Goal: Download file/media

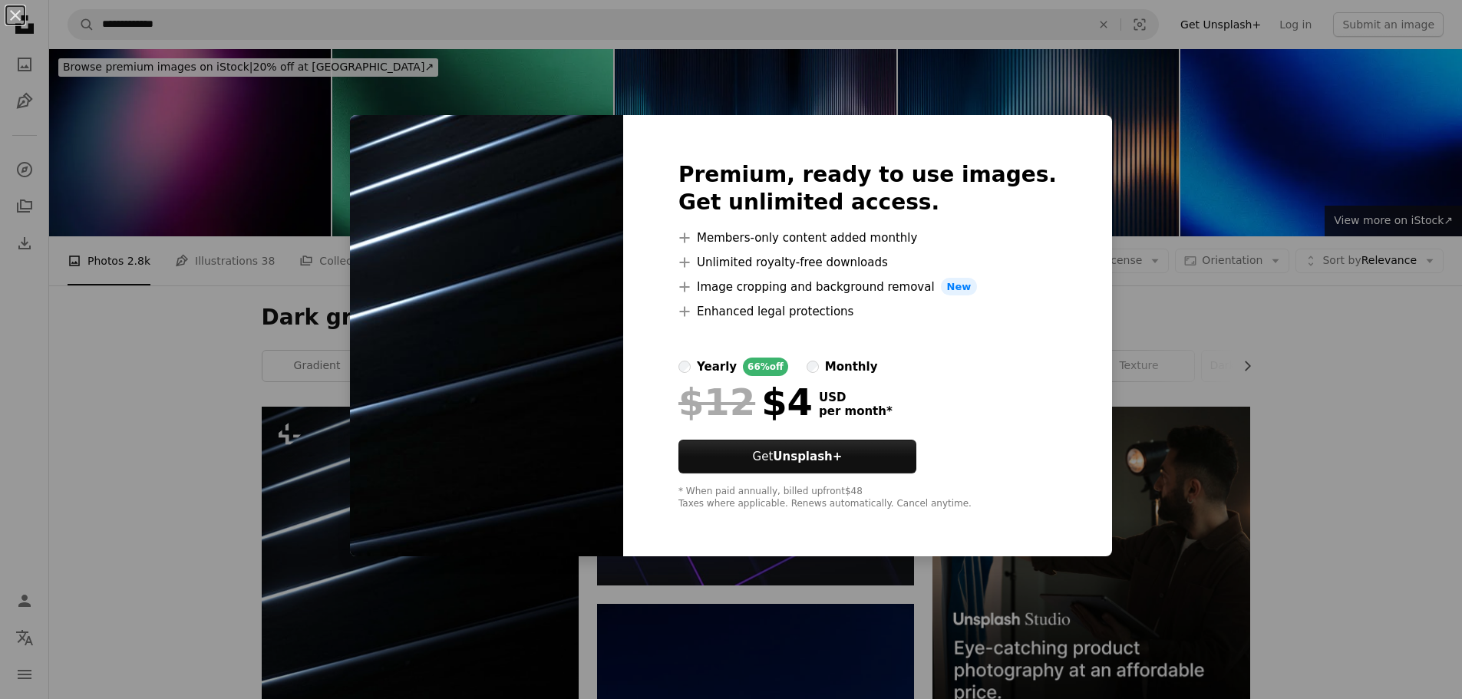
scroll to position [230, 0]
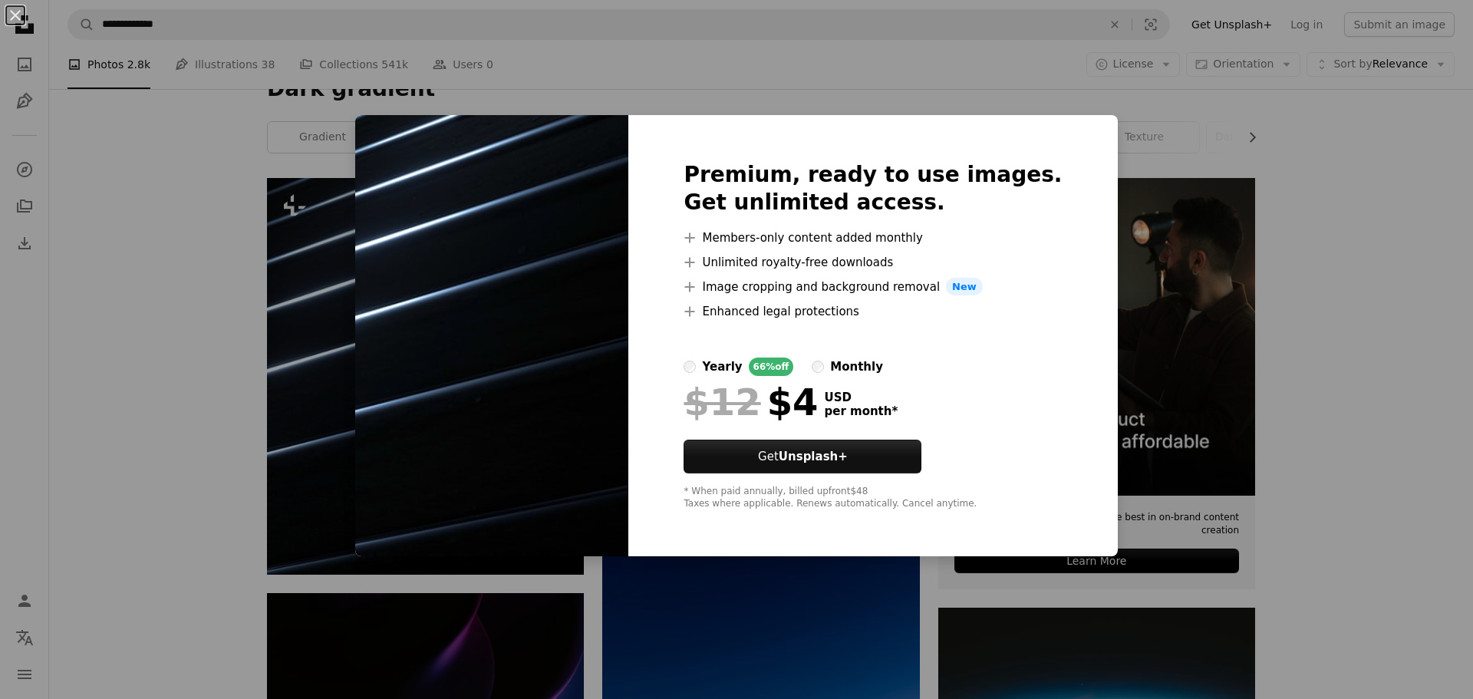
click at [1379, 351] on div "An X shape Premium, ready to use images. Get unlimited access. A plus sign Memb…" at bounding box center [736, 349] width 1473 height 699
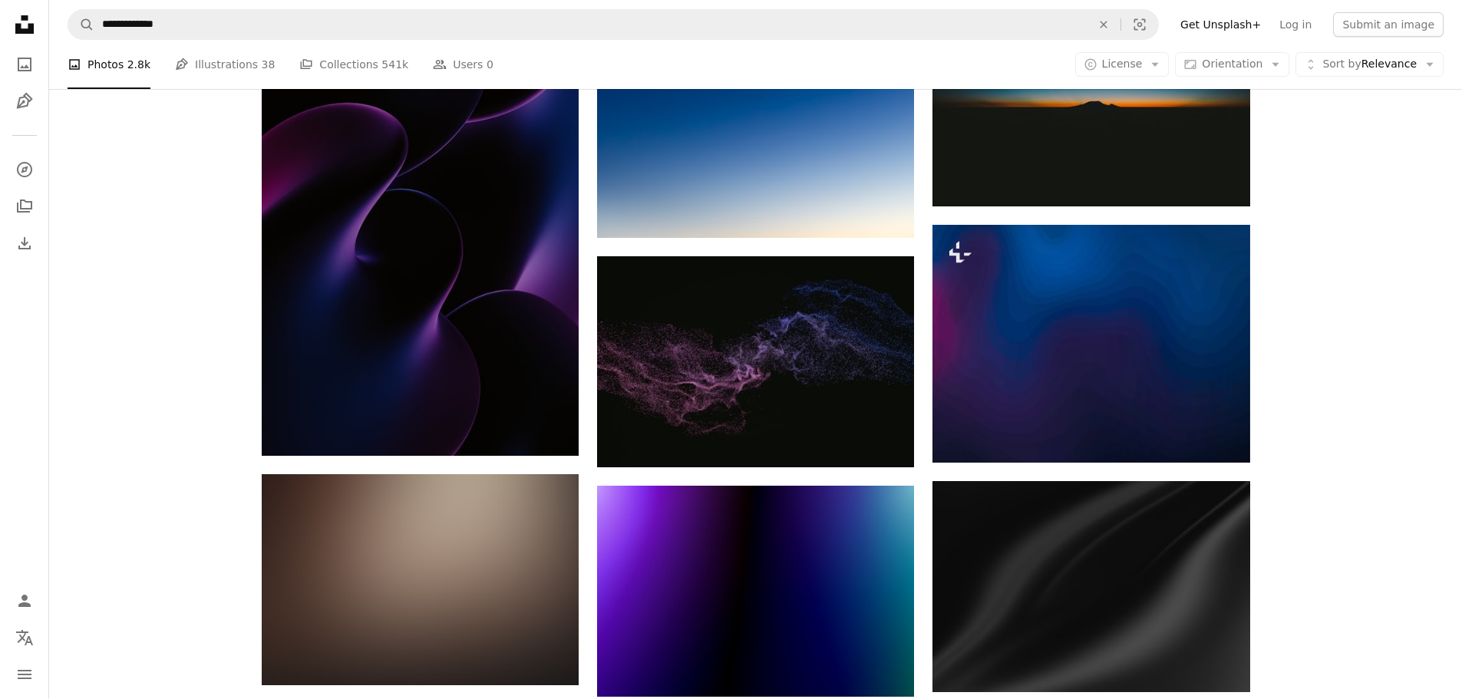
scroll to position [1453, 0]
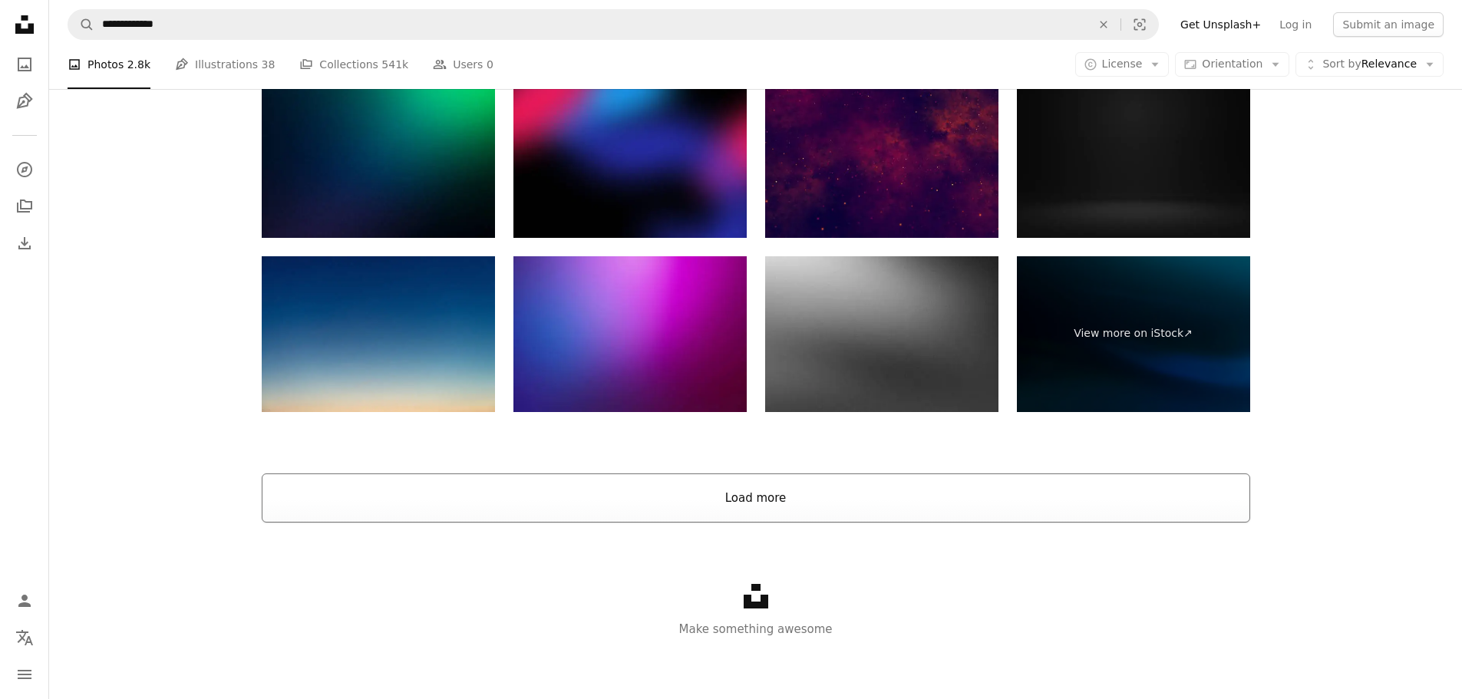
click at [655, 504] on button "Load more" at bounding box center [756, 497] width 988 height 49
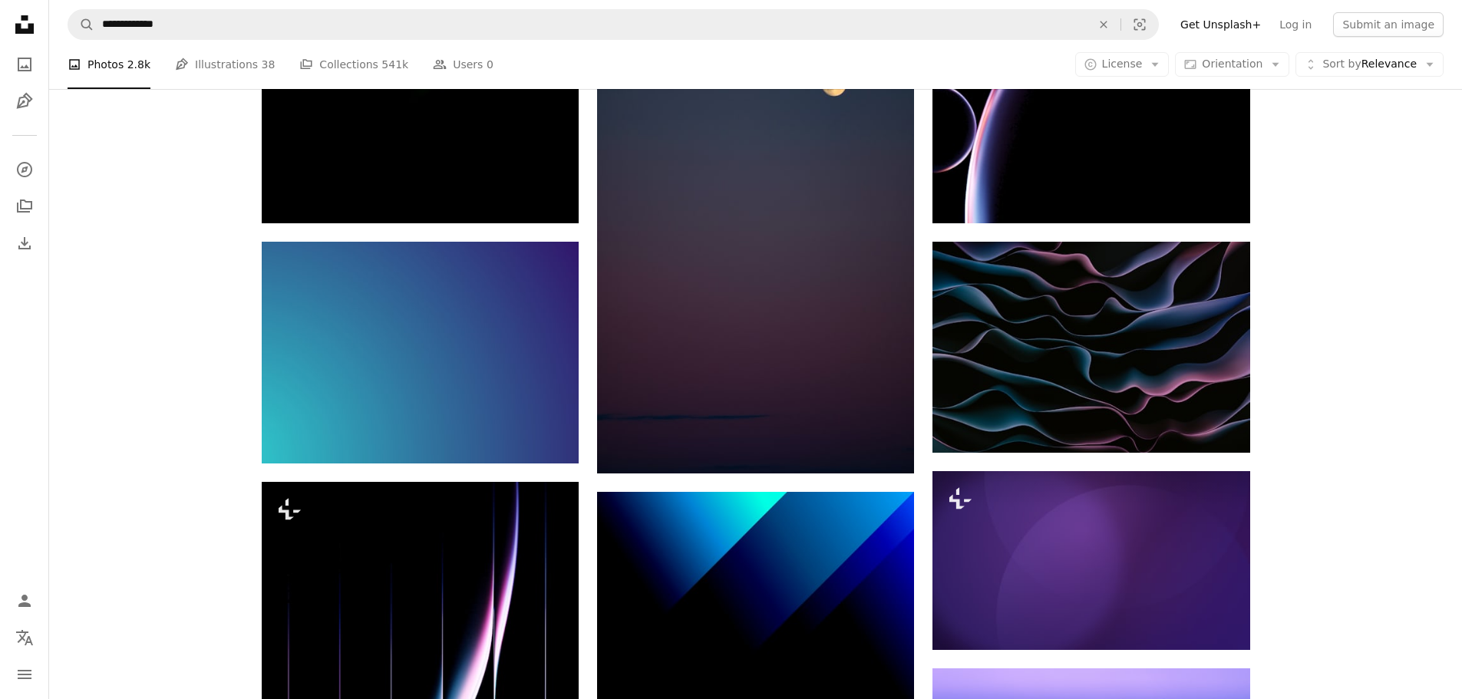
scroll to position [2641, 0]
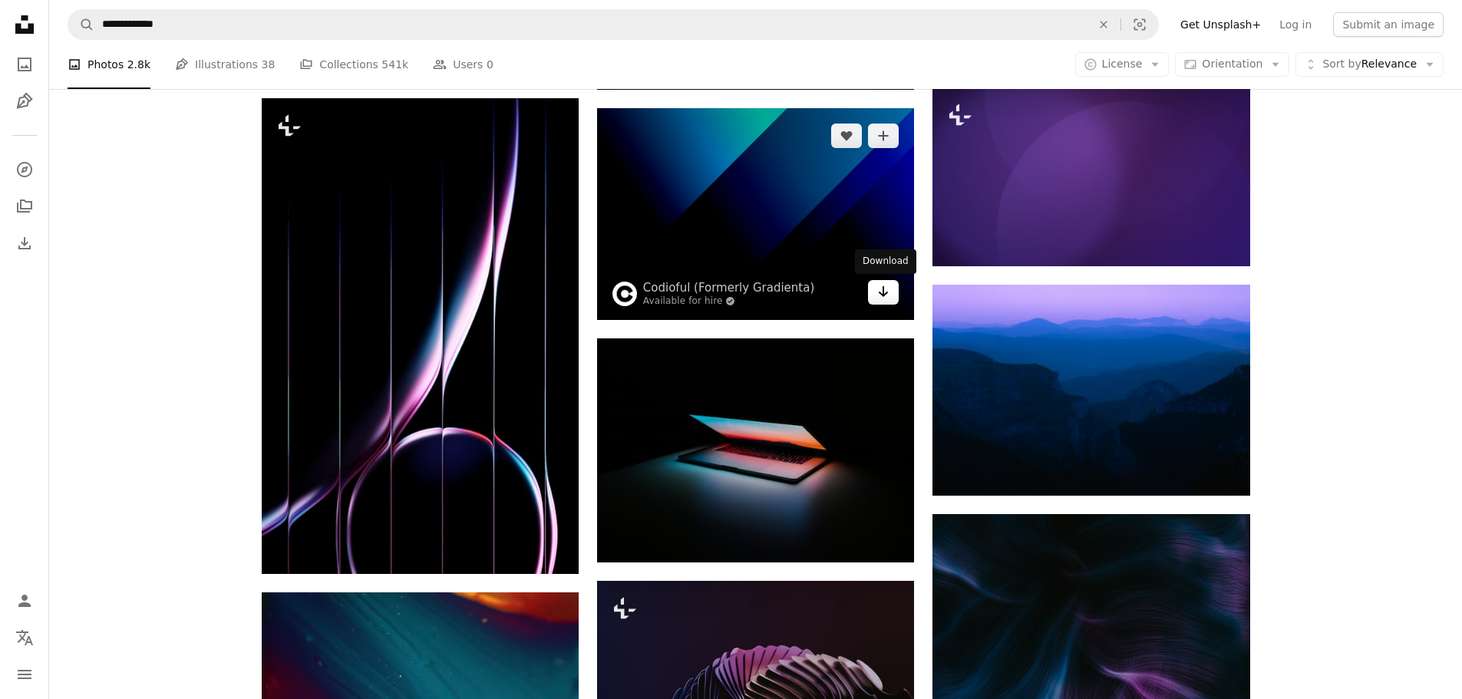
click at [882, 299] on icon "Arrow pointing down" at bounding box center [883, 291] width 12 height 18
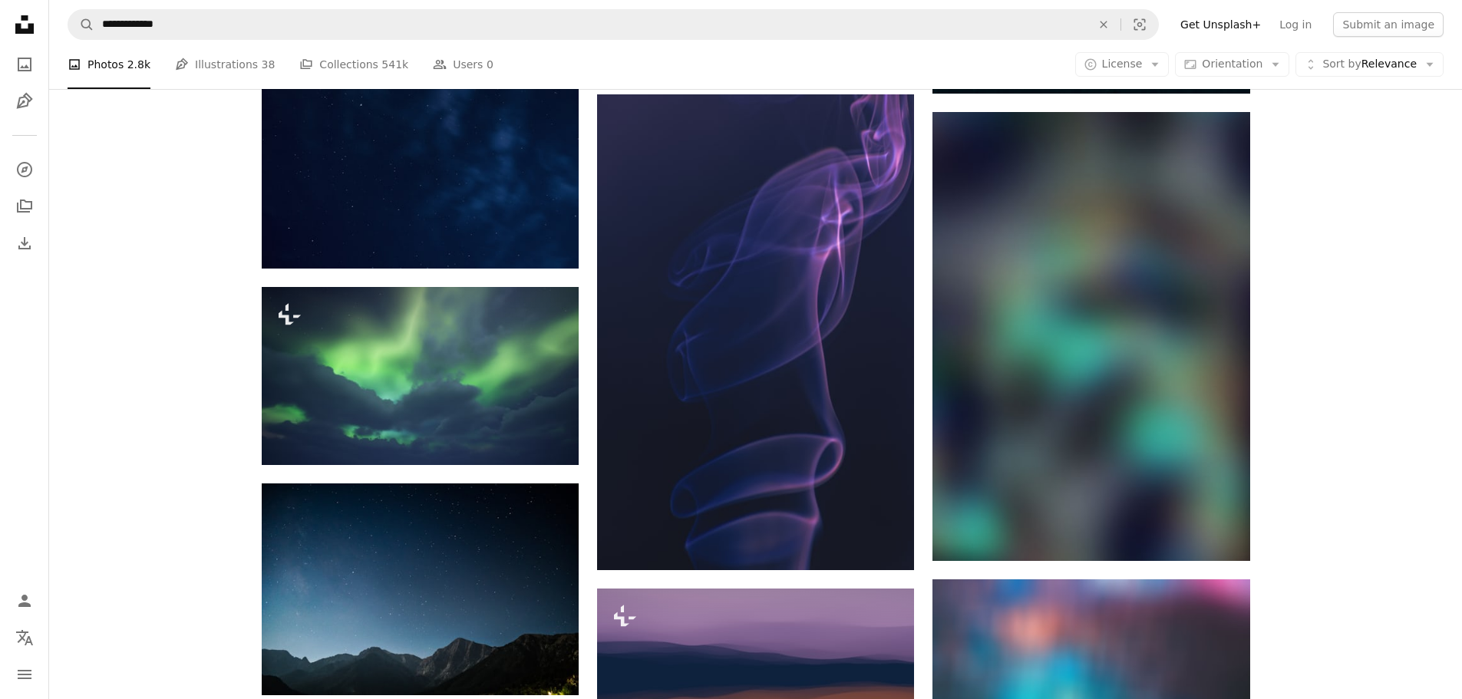
scroll to position [4790, 0]
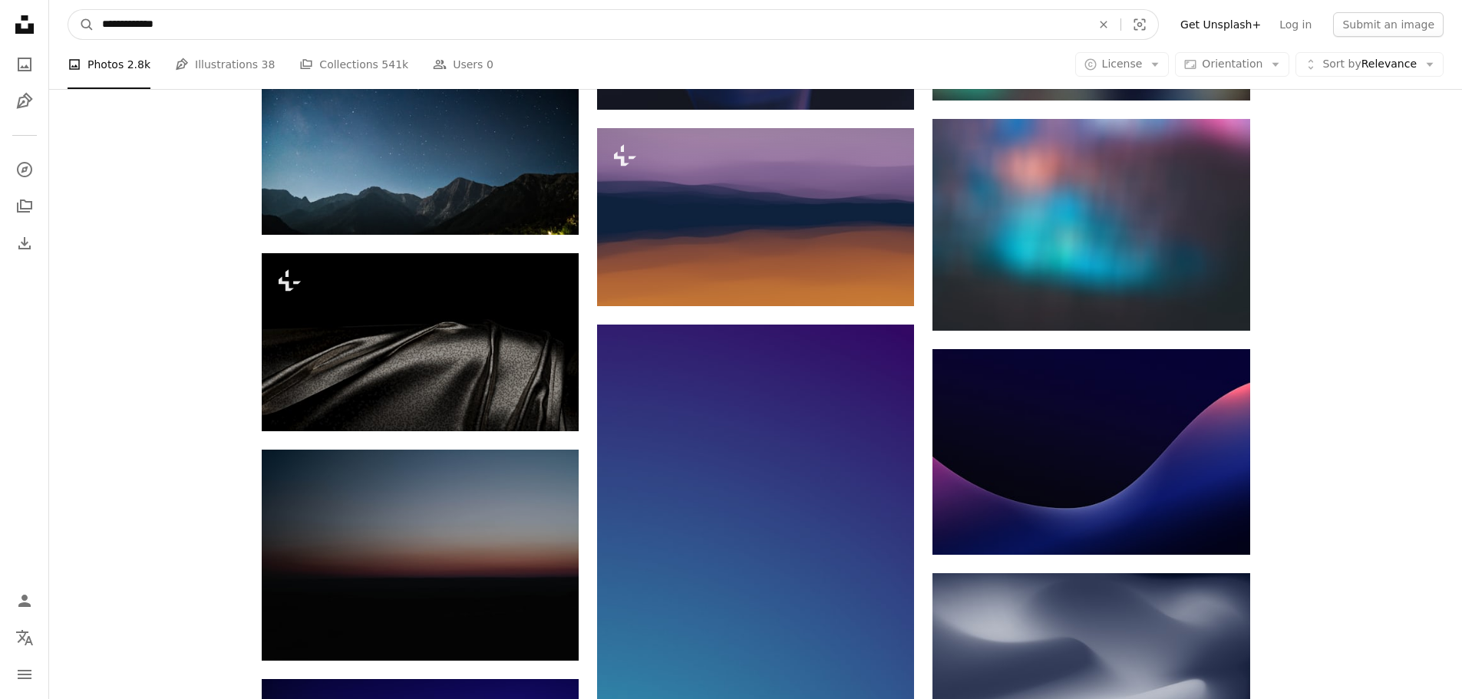
click at [122, 30] on input "**********" at bounding box center [590, 24] width 992 height 29
type input "**********"
click at [68, 10] on button "A magnifying glass" at bounding box center [81, 24] width 26 height 29
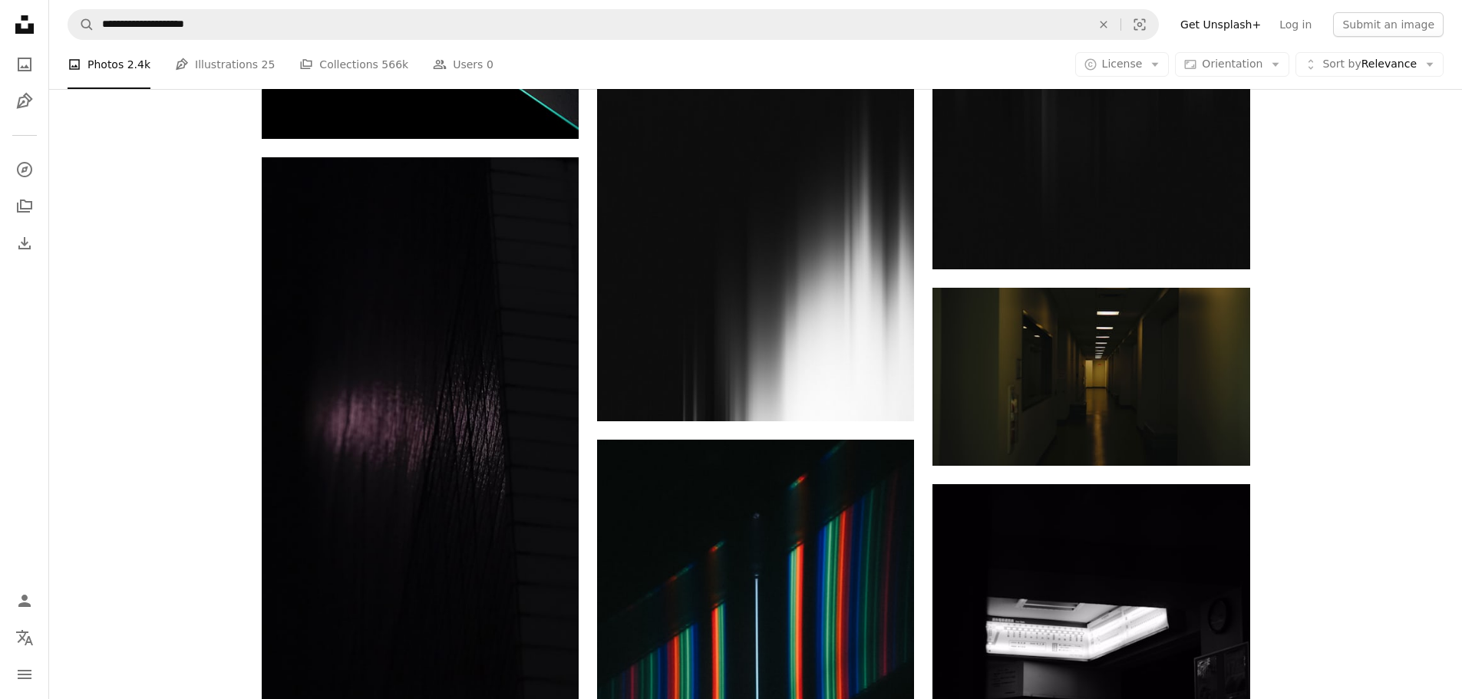
scroll to position [1074, 0]
